Goal: Information Seeking & Learning: Learn about a topic

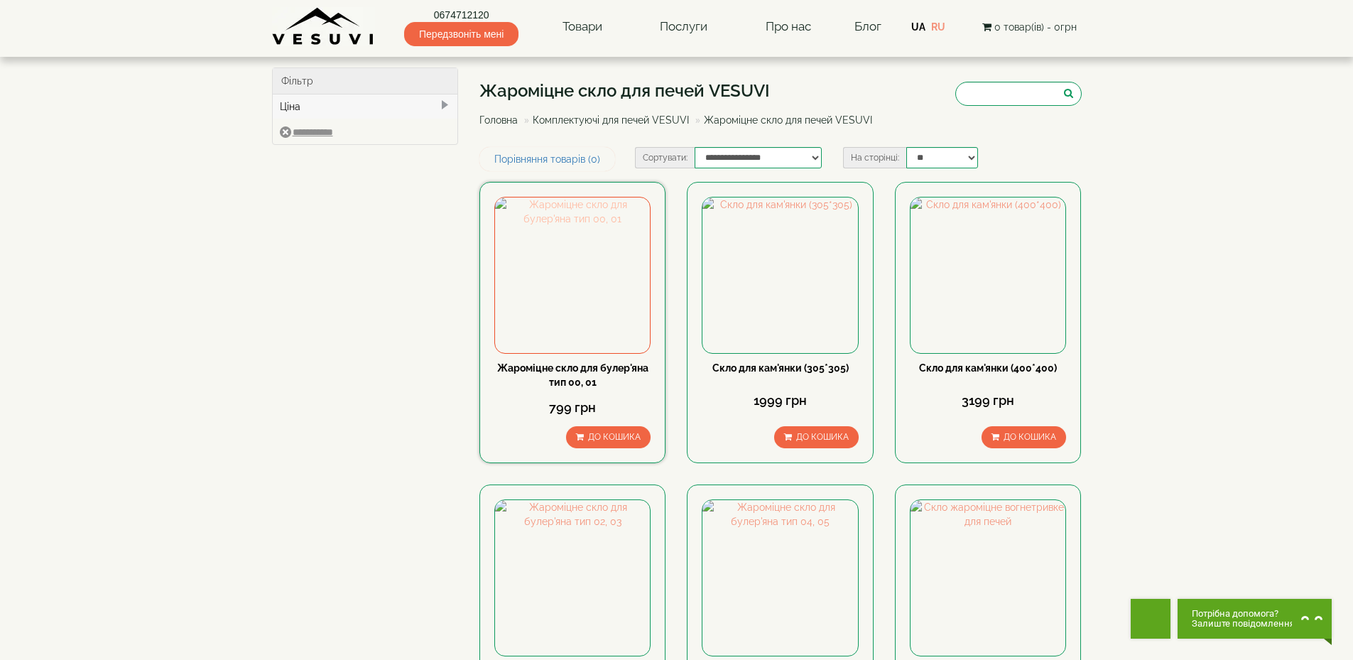
drag, startPoint x: 0, startPoint y: 0, endPoint x: 552, endPoint y: 276, distance: 616.9
click at [552, 276] on img at bounding box center [572, 274] width 155 height 155
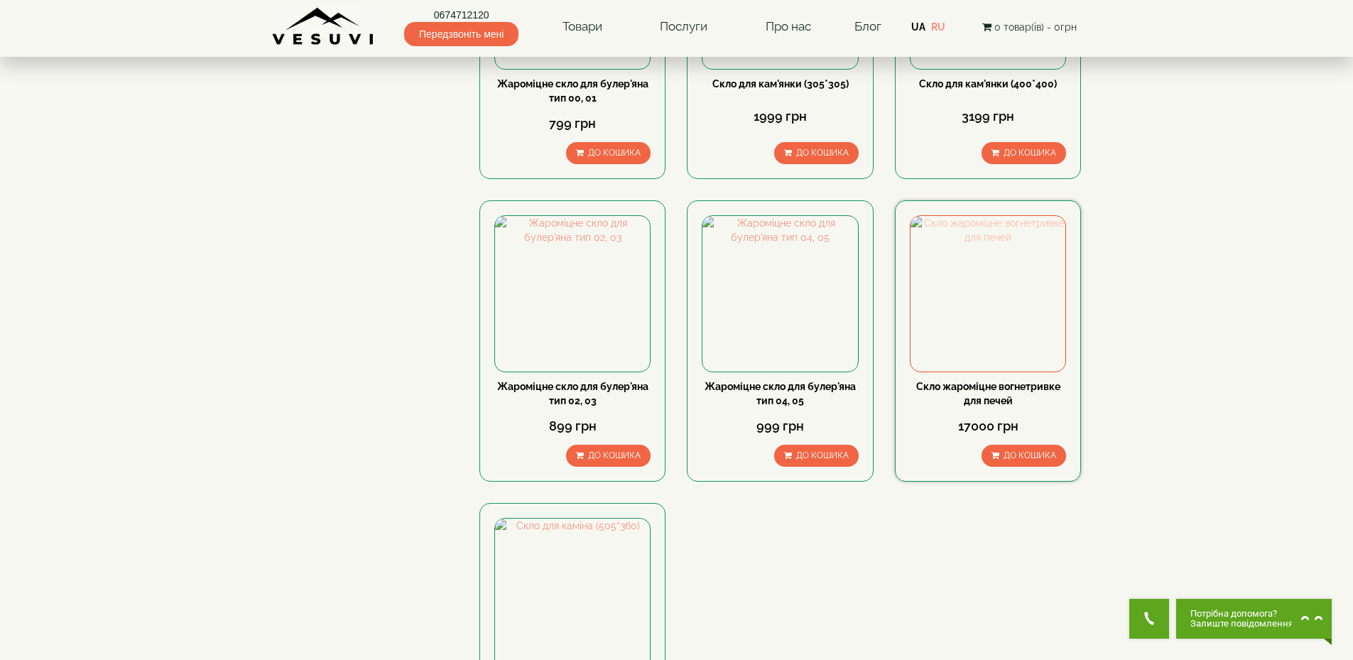
click at [977, 298] on img at bounding box center [988, 293] width 155 height 155
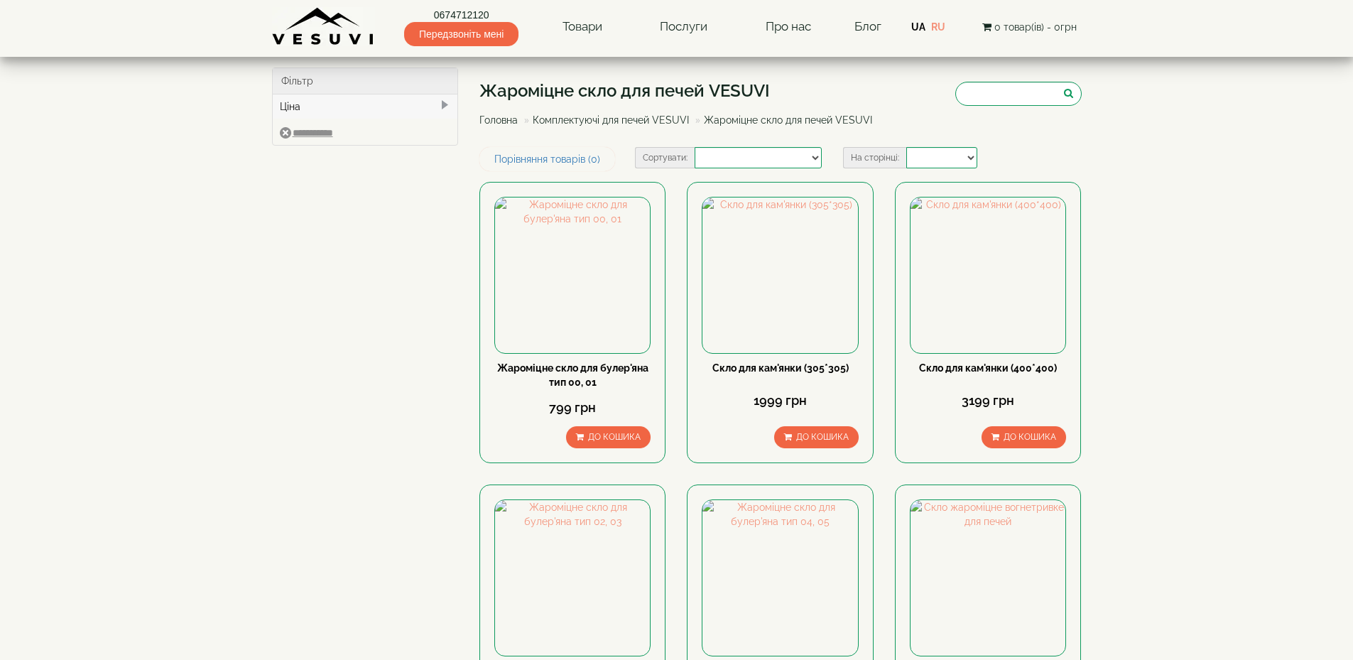
select select
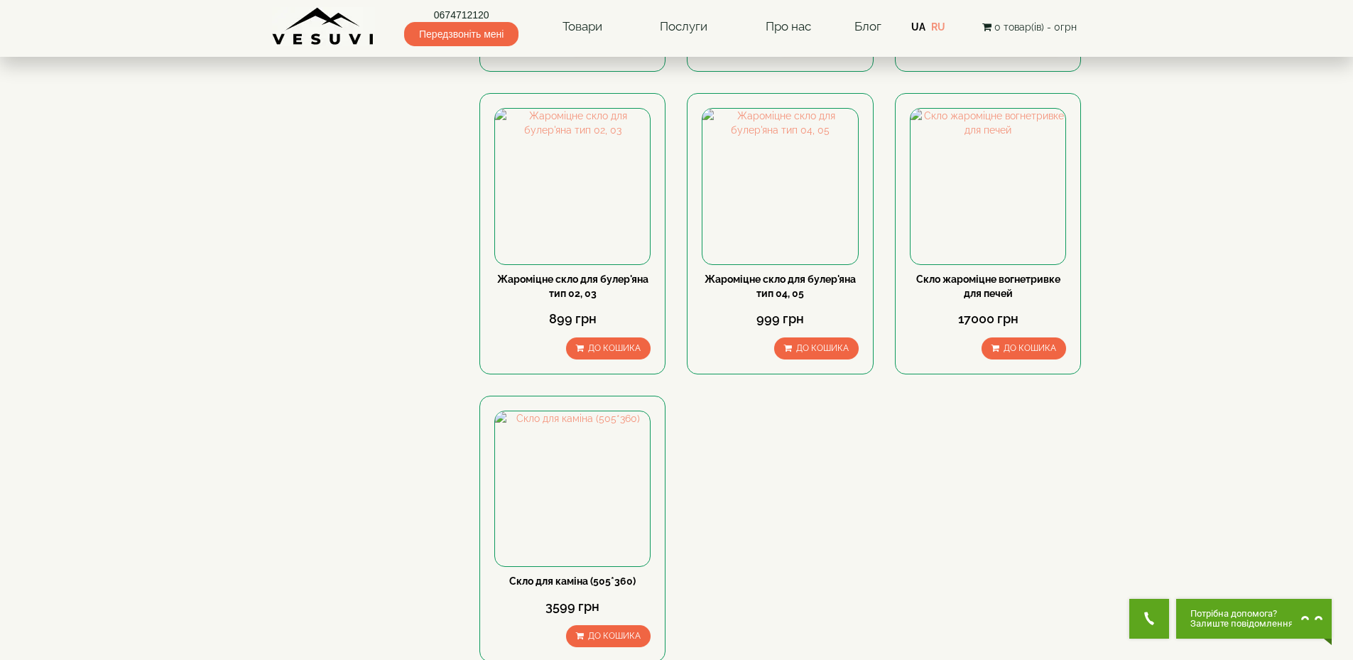
scroll to position [426, 0]
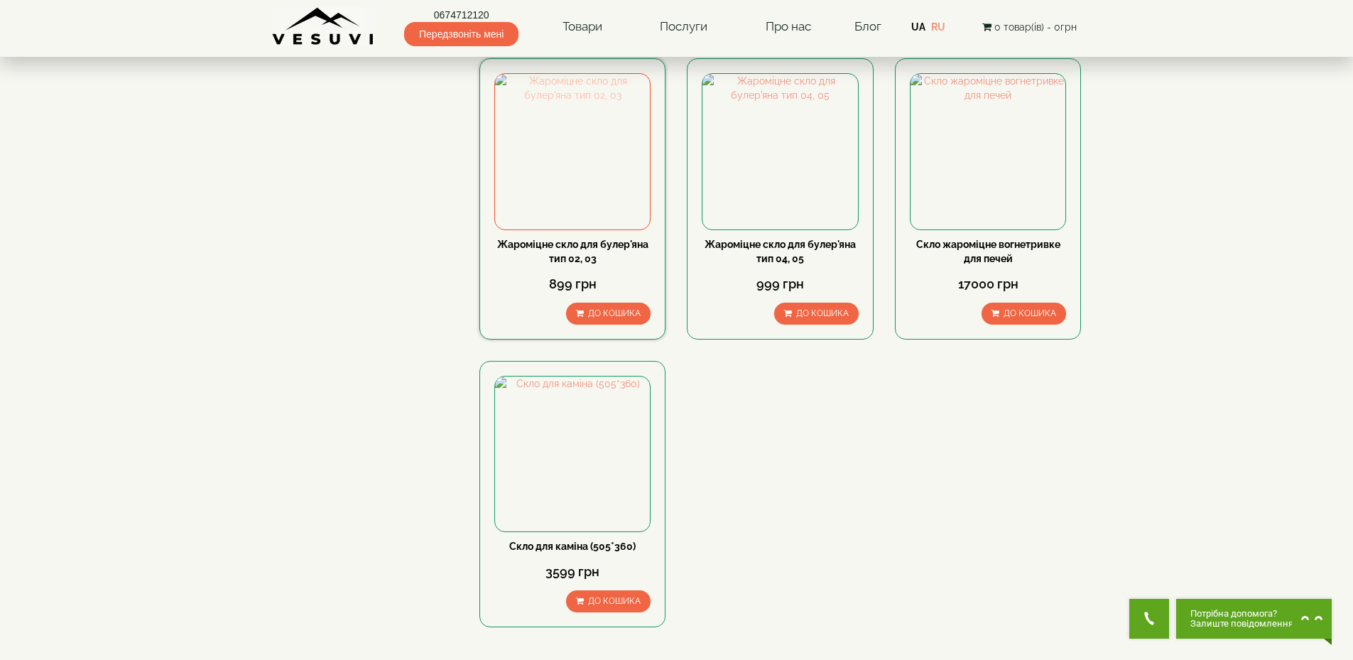
click at [577, 183] on img at bounding box center [572, 151] width 155 height 155
